Goal: Transaction & Acquisition: Purchase product/service

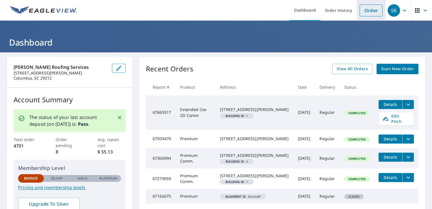
click at [367, 11] on link "Order" at bounding box center [371, 11] width 23 height 12
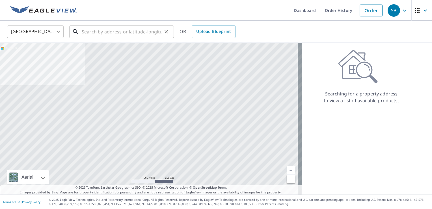
click at [115, 33] on input "text" at bounding box center [122, 32] width 81 height 16
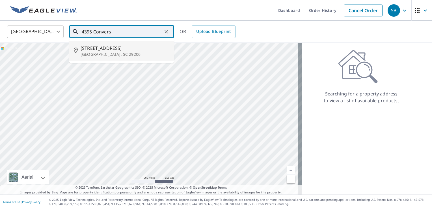
click at [112, 52] on p "[GEOGRAPHIC_DATA], SC 29206" at bounding box center [125, 55] width 89 height 6
type input "[STREET_ADDRESS]"
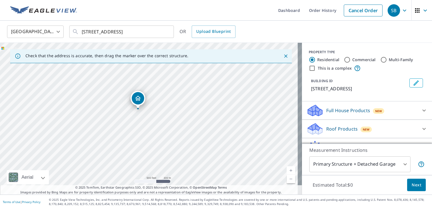
click at [287, 169] on link "Current Level 16, Zoom In" at bounding box center [291, 170] width 8 height 8
click at [287, 169] on link "Current Level 17, Zoom In" at bounding box center [291, 170] width 8 height 8
click at [287, 169] on link "Current Level 18, Zoom In" at bounding box center [291, 170] width 8 height 8
drag, startPoint x: 119, startPoint y: 108, endPoint x: 205, endPoint y: 164, distance: 102.7
click at [205, 164] on div "[STREET_ADDRESS]" at bounding box center [151, 119] width 302 height 152
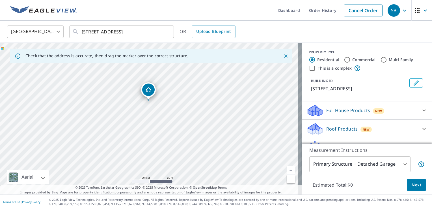
click at [287, 170] on link "Current Level 19, Zoom In" at bounding box center [291, 170] width 8 height 8
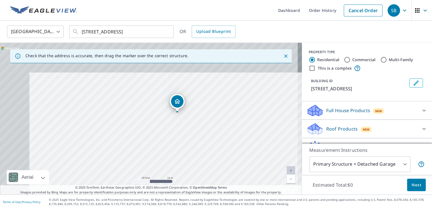
drag, startPoint x: 203, startPoint y: 129, endPoint x: 232, endPoint y: 159, distance: 41.8
click at [232, 159] on div "[STREET_ADDRESS]" at bounding box center [151, 119] width 302 height 152
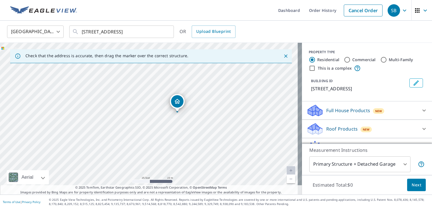
click at [288, 179] on link "Current Level 20, Zoom Out" at bounding box center [291, 179] width 8 height 8
click at [288, 179] on link "Current Level 19, Zoom Out" at bounding box center [291, 179] width 8 height 8
click at [288, 179] on link "Current Level 18, Zoom Out" at bounding box center [291, 179] width 8 height 8
click at [288, 179] on link "Current Level 17, Zoom Out" at bounding box center [291, 179] width 8 height 8
click at [287, 170] on link "Current Level 16, Zoom In" at bounding box center [291, 170] width 8 height 8
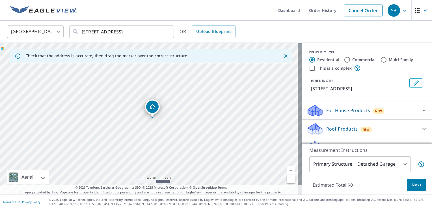
click at [287, 170] on link "Current Level 17, Zoom In" at bounding box center [291, 170] width 8 height 8
click at [287, 170] on link "Current Level 18, Zoom In" at bounding box center [291, 170] width 8 height 8
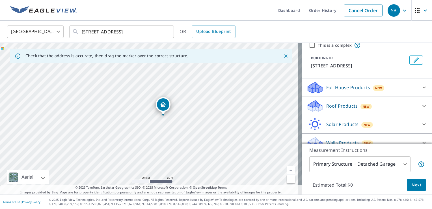
scroll to position [26, 0]
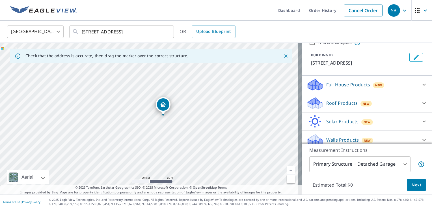
click at [421, 102] on icon at bounding box center [424, 103] width 7 height 7
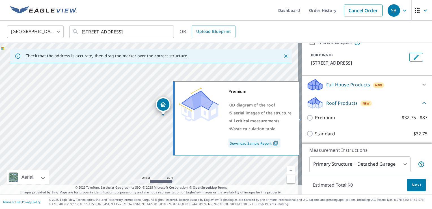
click at [329, 118] on p "Premium" at bounding box center [325, 117] width 20 height 7
click at [315, 118] on input "Premium $32.75 - $87" at bounding box center [311, 117] width 8 height 7
checkbox input "true"
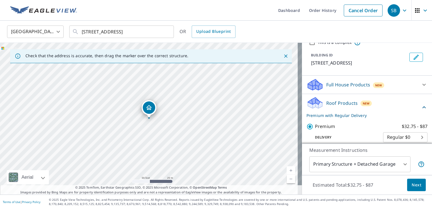
click at [412, 185] on span "Next" at bounding box center [417, 184] width 10 height 7
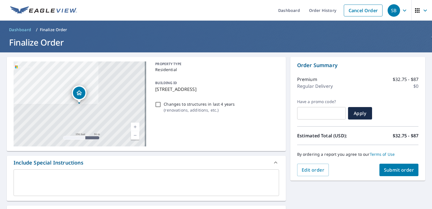
click at [391, 170] on span "Submit order" at bounding box center [399, 170] width 30 height 6
checkbox input "true"
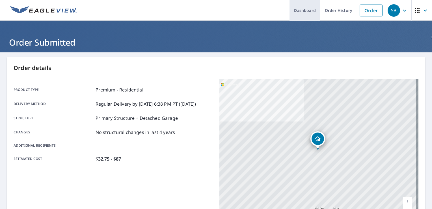
click at [307, 12] on link "Dashboard" at bounding box center [305, 10] width 31 height 21
